Goal: Task Accomplishment & Management: Manage account settings

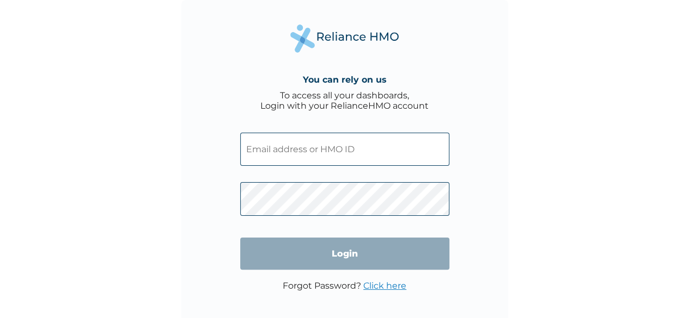
click at [310, 154] on input "text" at bounding box center [344, 149] width 209 height 33
type input "[EMAIL_ADDRESS][DOMAIN_NAME]"
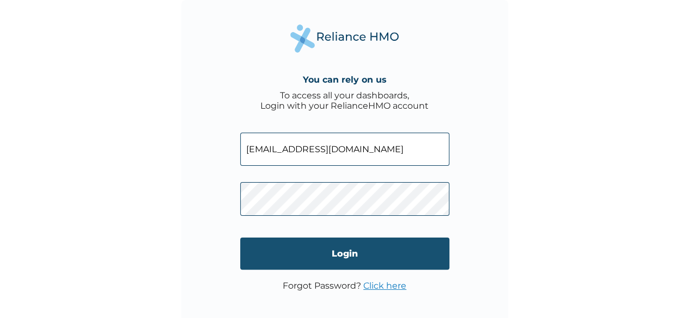
click at [351, 258] on input "Login" at bounding box center [344, 254] width 209 height 32
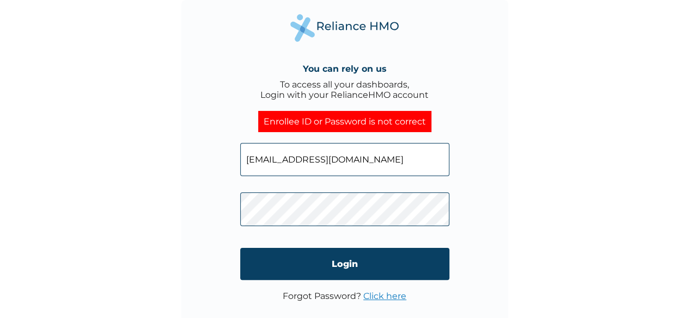
click at [373, 297] on link "Click here" at bounding box center [384, 296] width 43 height 10
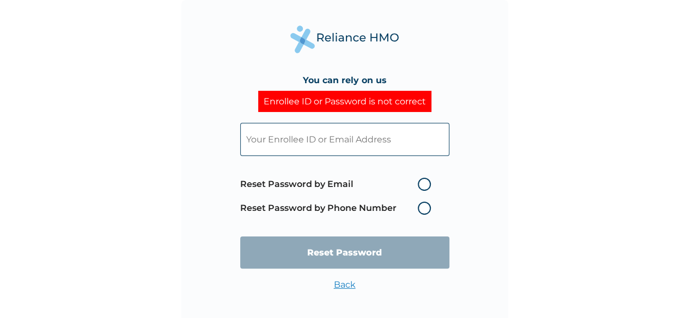
click at [422, 187] on label "Reset Password by Email" at bounding box center [338, 184] width 196 height 13
click at [420, 187] on input "Reset Password by Email" at bounding box center [410, 184] width 17 height 17
radio input "true"
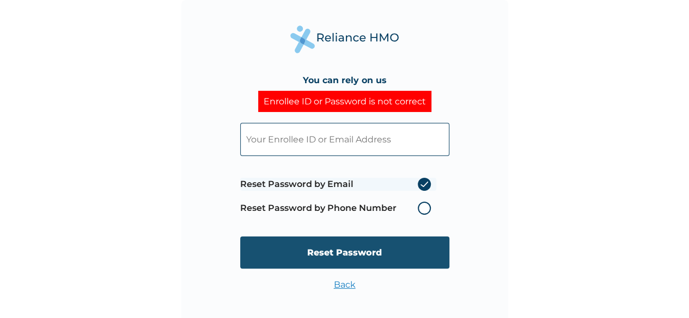
click at [347, 250] on input "Reset Password" at bounding box center [344, 253] width 209 height 32
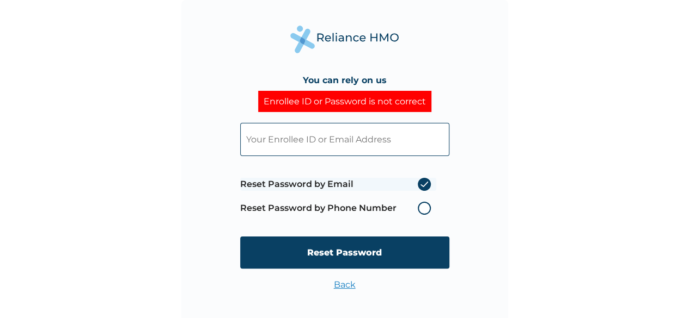
click at [271, 137] on input "text" at bounding box center [344, 139] width 209 height 33
type input "[EMAIL_ADDRESS][DOMAIN_NAME]"
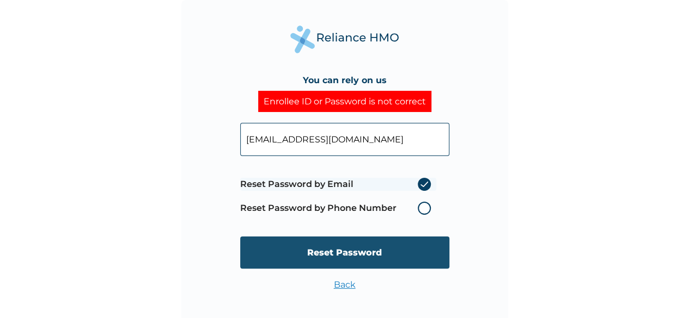
click at [333, 262] on input "Reset Password" at bounding box center [344, 253] width 209 height 32
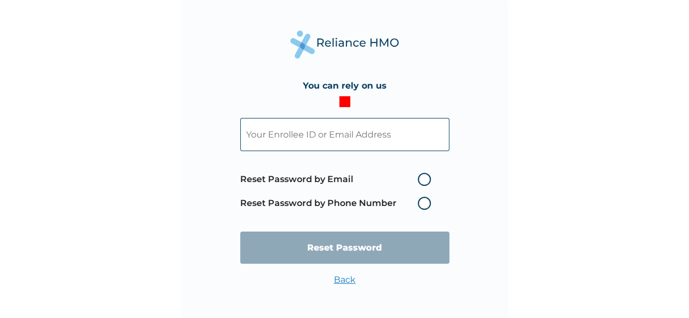
click at [292, 131] on input "text" at bounding box center [344, 134] width 209 height 33
type input "[EMAIL_ADDRESS][DOMAIN_NAME]"
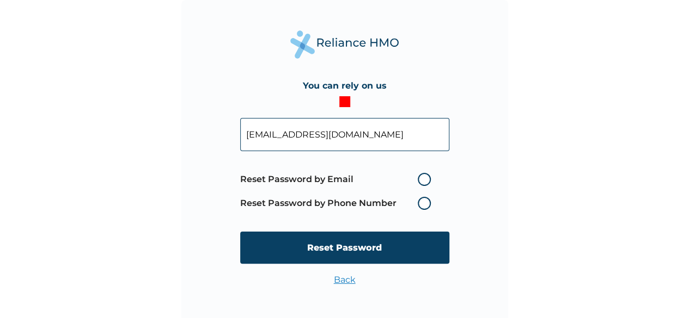
click at [420, 178] on label "Reset Password by Email" at bounding box center [338, 179] width 196 height 13
click at [420, 178] on input "Reset Password by Email" at bounding box center [410, 179] width 17 height 17
radio input "true"
click at [371, 136] on input "[EMAIL_ADDRESS][DOMAIN_NAME]" at bounding box center [344, 134] width 209 height 33
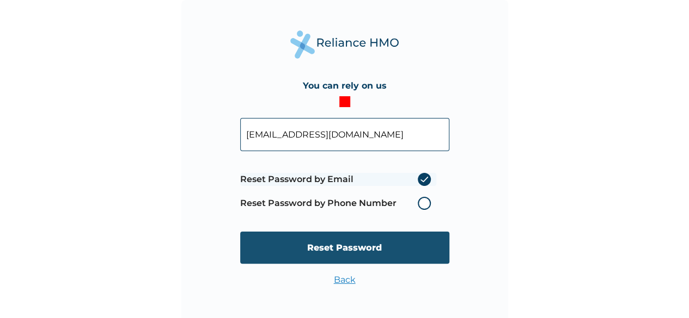
click at [346, 248] on input "Reset Password" at bounding box center [344, 248] width 209 height 32
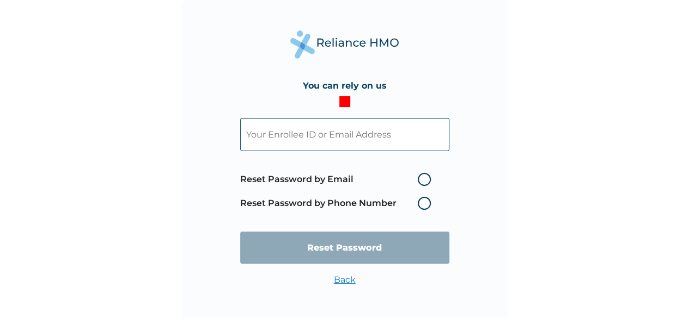
click at [349, 279] on link "Back" at bounding box center [345, 280] width 22 height 10
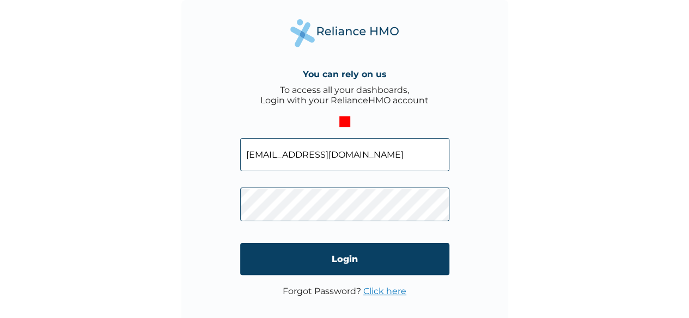
scroll to position [8, 0]
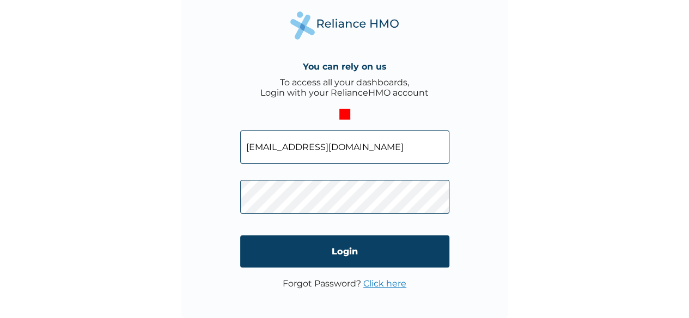
click at [381, 279] on link "Click here" at bounding box center [384, 284] width 43 height 10
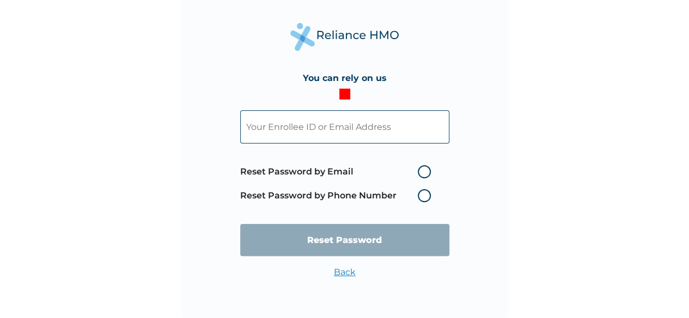
click at [391, 126] on input "text" at bounding box center [344, 127] width 209 height 33
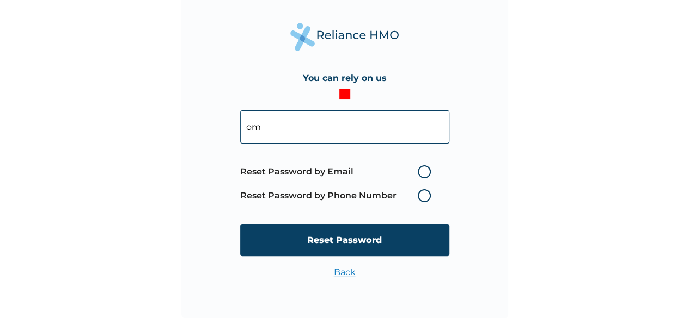
type input "o"
drag, startPoint x: 302, startPoint y: 131, endPoint x: 192, endPoint y: 119, distance: 111.2
click at [192, 119] on div "You can rely on us LBP/10268/A Reset Password by Email Reset Password by Phone …" at bounding box center [344, 155] width 327 height 327
click at [314, 128] on input "LBP/10268/A" at bounding box center [344, 127] width 209 height 33
type input "LBP/10268/A"
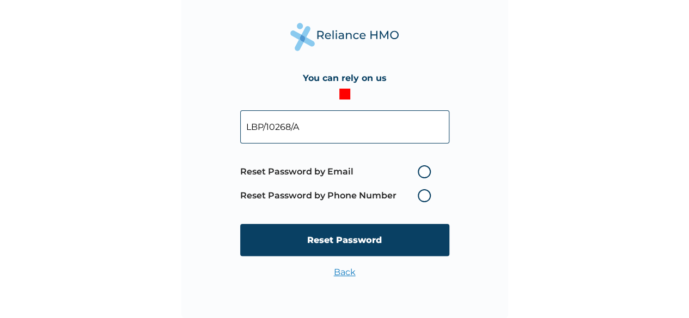
click at [423, 175] on label "Reset Password by Email" at bounding box center [338, 172] width 196 height 13
click at [420, 175] on input "Reset Password by Email" at bounding box center [410, 171] width 17 height 17
radio input "true"
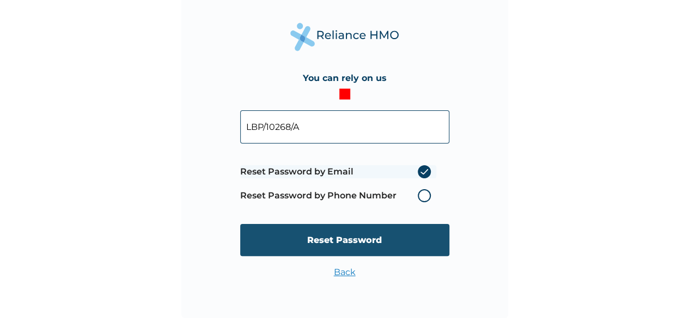
click at [384, 237] on input "Reset Password" at bounding box center [344, 240] width 209 height 32
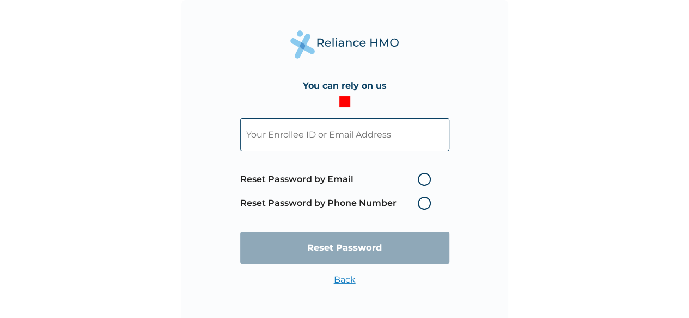
click at [330, 131] on input "text" at bounding box center [344, 134] width 209 height 33
paste input "LBP/10268/A"
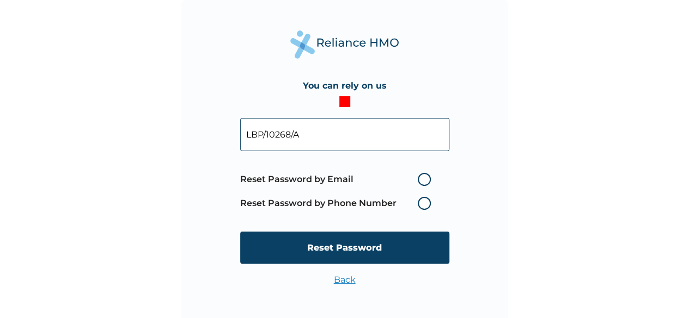
type input "LBP/10268/A"
click at [427, 204] on label "Reset Password by Phone Number" at bounding box center [338, 203] width 196 height 13
click at [422, 202] on label "Reset Password by Phone Number" at bounding box center [338, 203] width 196 height 13
click at [425, 203] on label "Reset Password by Phone Number" at bounding box center [338, 203] width 196 height 13
click at [426, 176] on label "Reset Password by Email" at bounding box center [338, 179] width 196 height 13
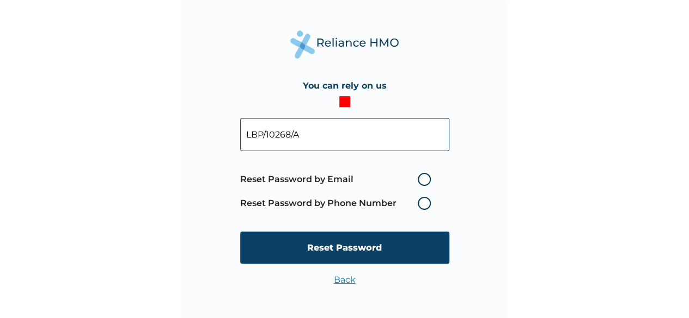
click at [420, 176] on input "Reset Password by Email" at bounding box center [410, 179] width 17 height 17
radio input "true"
click at [424, 201] on label "Reset Password by Phone Number" at bounding box center [338, 203] width 196 height 13
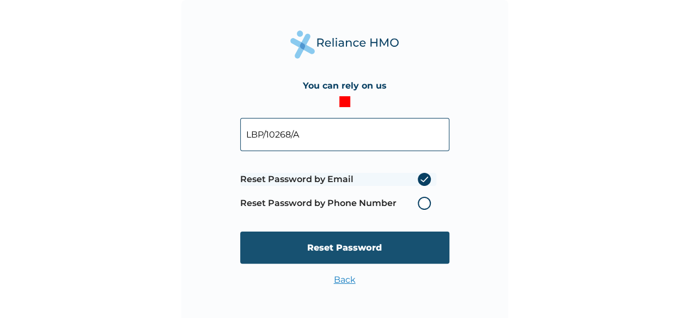
click at [336, 247] on input "Reset Password" at bounding box center [344, 248] width 209 height 32
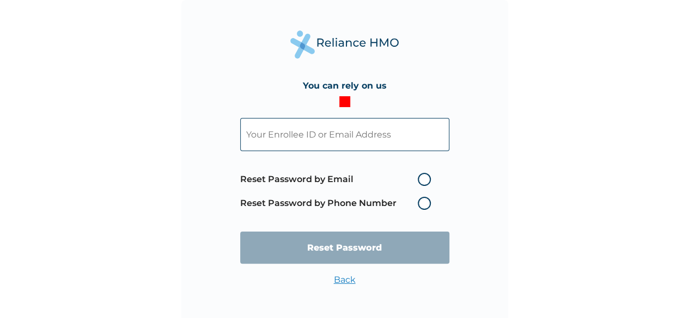
click at [345, 278] on link "Back" at bounding box center [345, 280] width 22 height 10
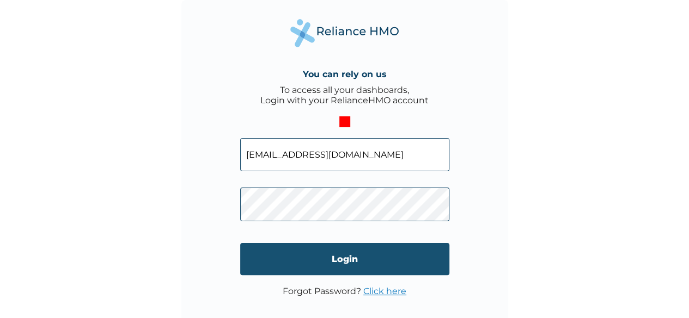
click at [356, 261] on input "Login" at bounding box center [344, 259] width 209 height 32
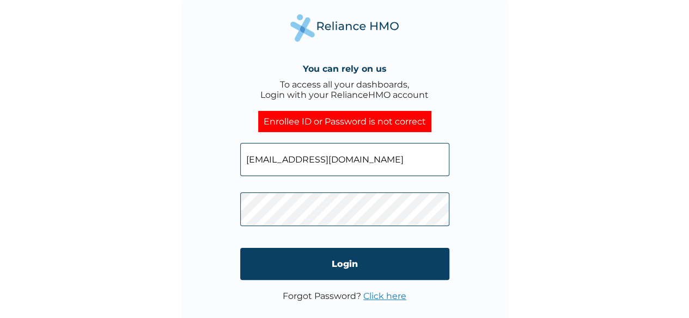
scroll to position [8, 0]
